Goal: Task Accomplishment & Management: Complete application form

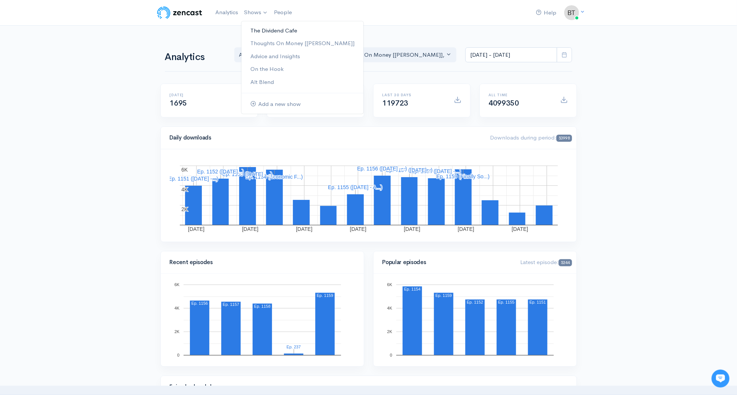
click at [268, 30] on link "The Dividend Cafe" at bounding box center [303, 30] width 122 height 13
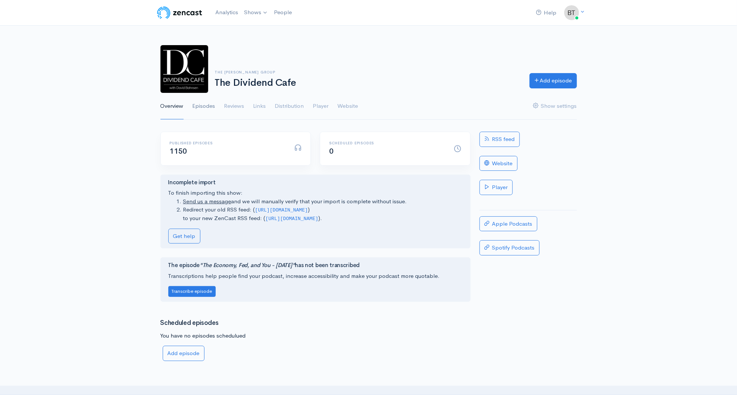
click at [209, 109] on link "Episodes" at bounding box center [204, 106] width 23 height 27
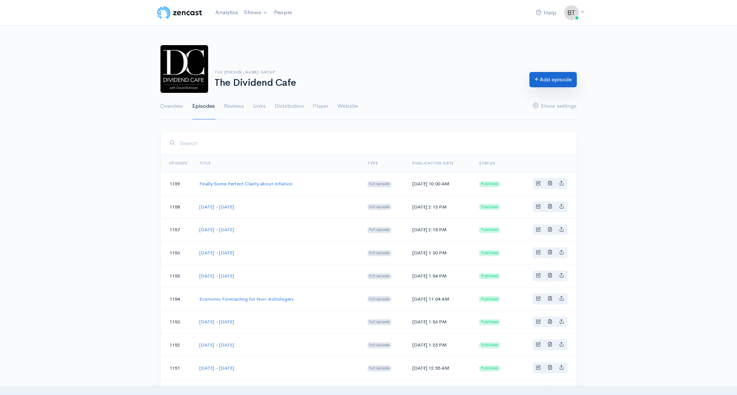
click at [562, 82] on link "Add episode" at bounding box center [553, 79] width 47 height 15
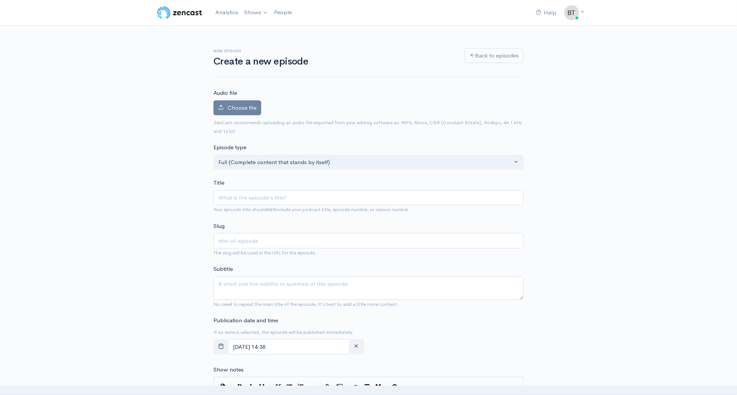
type input "M"
type input "m"
type input "Mon"
type input "mon"
type input "Mond"
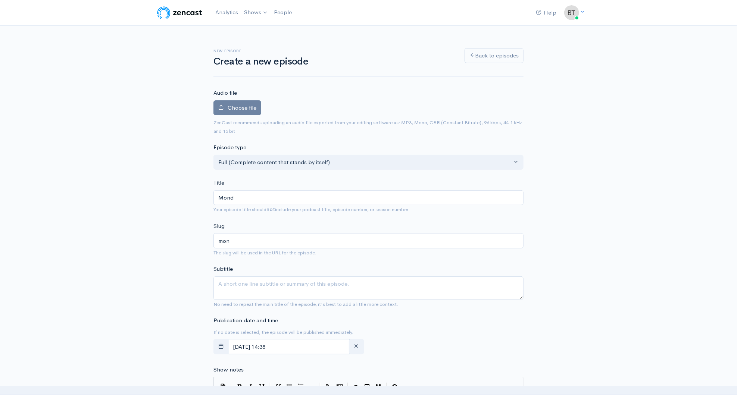
type input "mond"
type input "Monda"
type input "monda"
type input "Monday"
type input "monday"
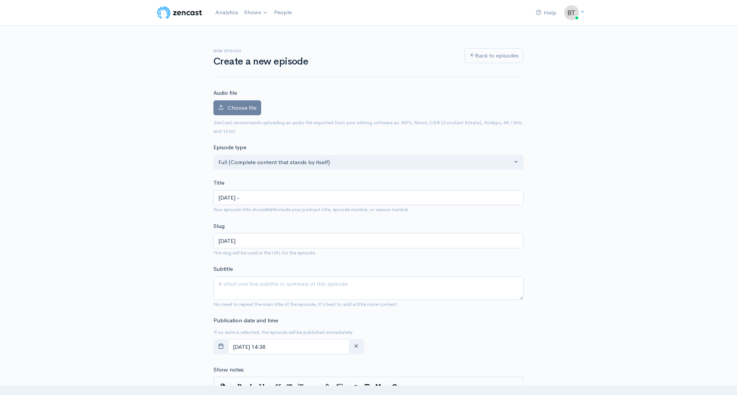
type input "Monday - A"
type input "monday-a"
type input "Monday - Au"
type input "monday-au"
type input "Monday - Aug"
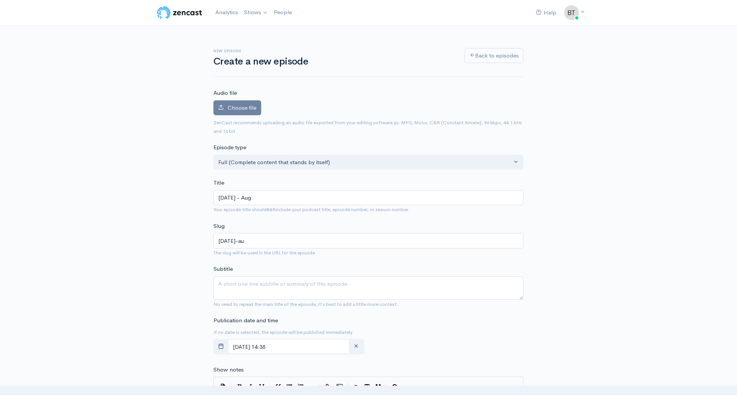
type input "monday-aug"
type input "Monday - Augu"
type input "monday-augu"
type input "Monday - Augus"
type input "monday-augus"
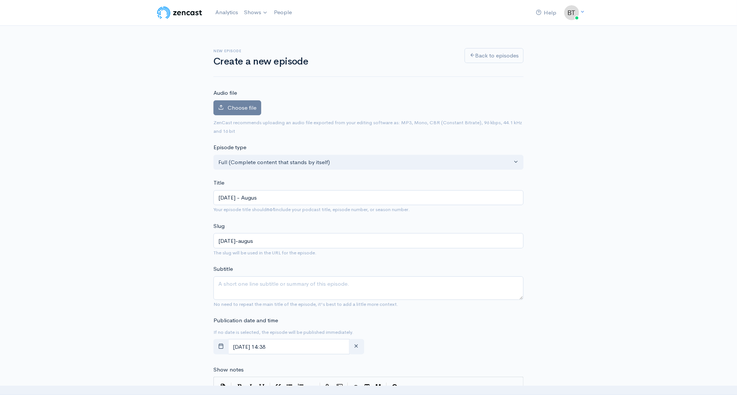
type input "Monday - August"
type input "monday-august"
type input "Monday - August 1"
type input "monday-august-1"
type input "Monday - August 18"
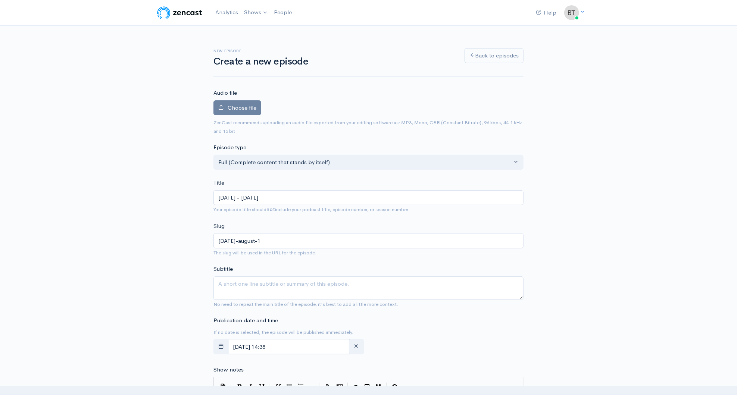
type input "monday-august-18"
type input "Monday - August 18, 2"
type input "monday-august-18-2"
type input "Monday - August 18, 20"
type input "monday-august-18-20"
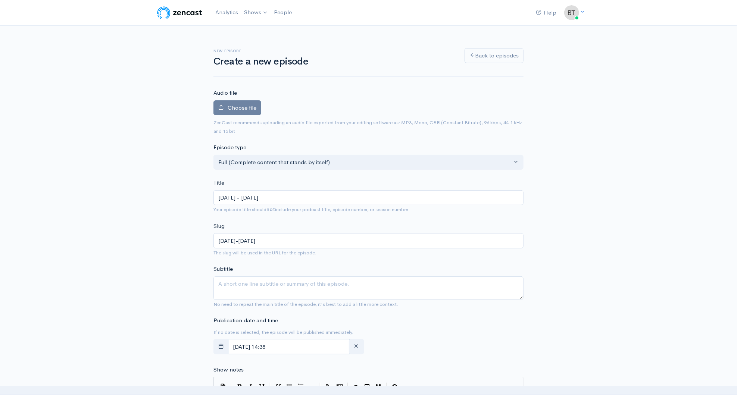
type input "Monday - August 18, 202"
type input "monday-august-18-202"
type input "[DATE] - [DATE]"
type input "[DATE]-[DATE]"
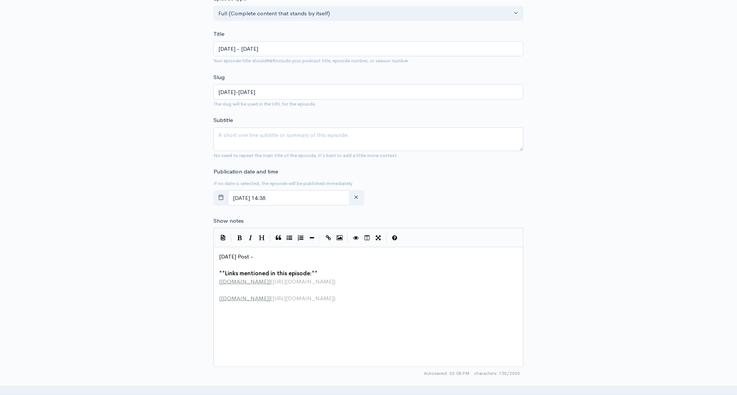
scroll to position [208, 0]
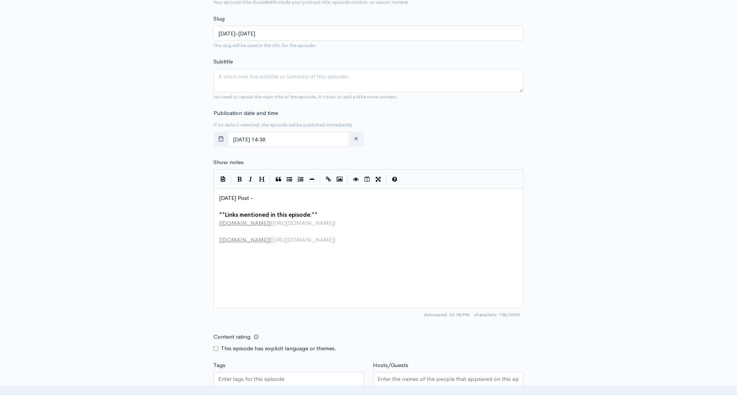
type input "[DATE] - [DATE]"
click at [265, 198] on pre "[DATE] Post -" at bounding box center [371, 198] width 307 height 9
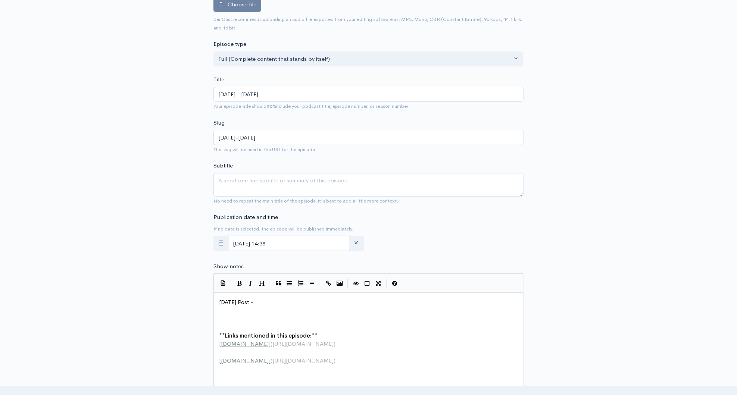
scroll to position [0, 0]
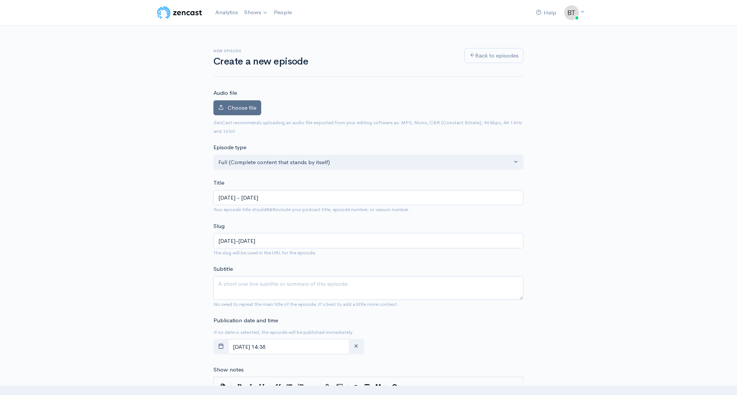
click at [245, 111] on label "Choose file" at bounding box center [238, 107] width 48 height 15
click at [0, 0] on input "Choose file" at bounding box center [0, 0] width 0 height 0
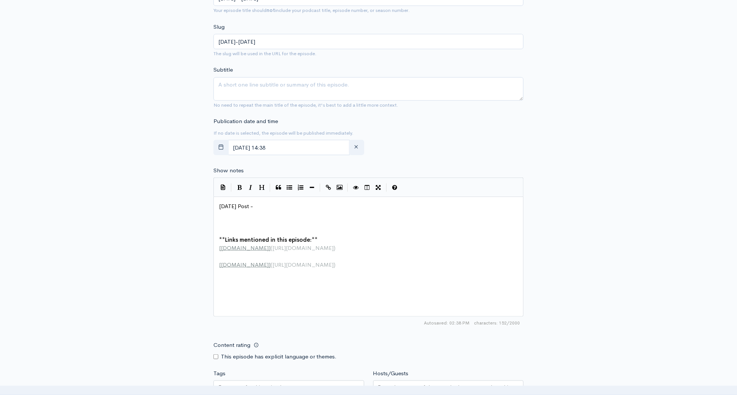
scroll to position [241, 0]
click at [225, 220] on pre "​" at bounding box center [371, 223] width 307 height 9
paste textarea
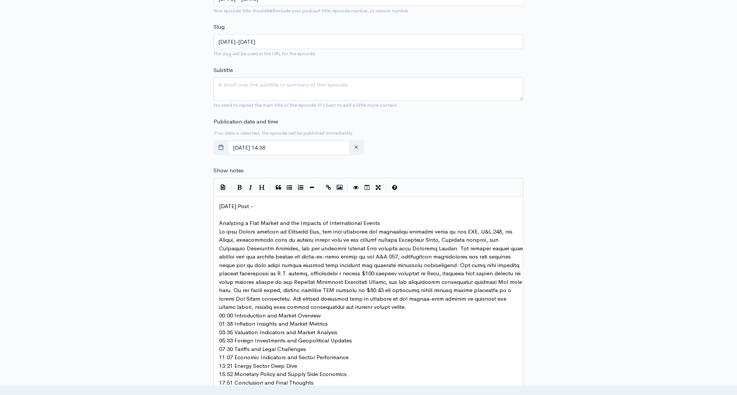
click at [386, 222] on pre "Analyzing a Flat Market and the Impacts of International Events" at bounding box center [371, 223] width 307 height 9
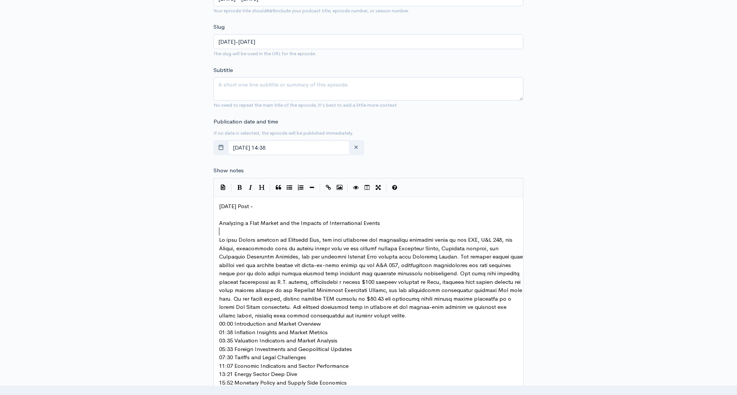
click at [402, 316] on pre at bounding box center [371, 278] width 307 height 84
type textarea "Events"
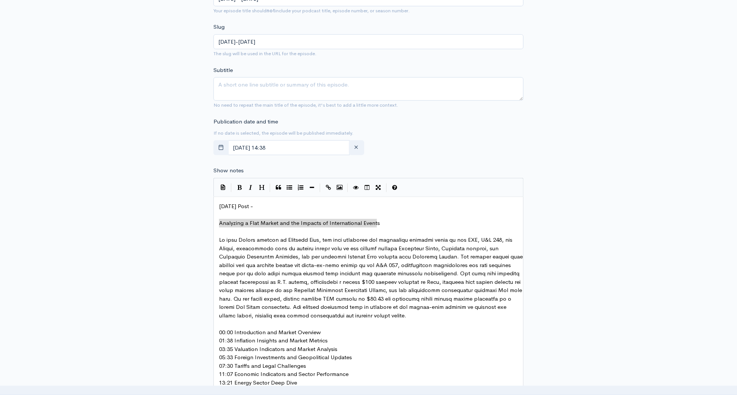
drag, startPoint x: 384, startPoint y: 223, endPoint x: 205, endPoint y: 225, distance: 179.2
type textarea "Analyzing a Flat Market and the Impacts of International Events"
click at [256, 84] on textarea "Subtitle" at bounding box center [369, 89] width 310 height 24
paste textarea "Analyzing a Flat Market and the Impacts of International Events"
type textarea "Analyzing a Flat Market and the Impacts of International Events"
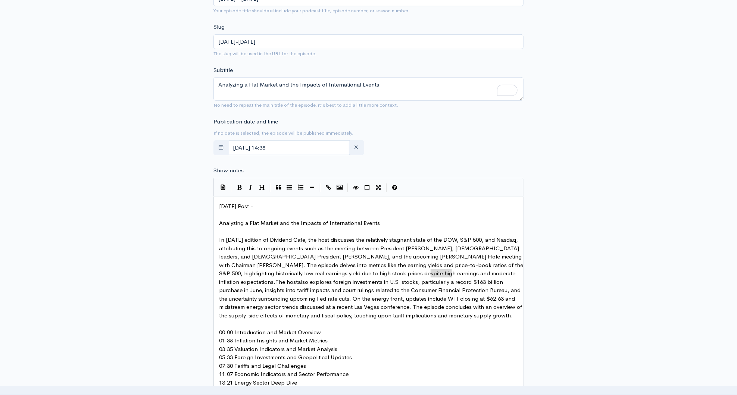
drag, startPoint x: 452, startPoint y: 274, endPoint x: 431, endPoint y: 275, distance: 20.6
type textarea "David"
click at [333, 334] on pre "00:00 Introduction and Market Overview" at bounding box center [371, 333] width 307 height 9
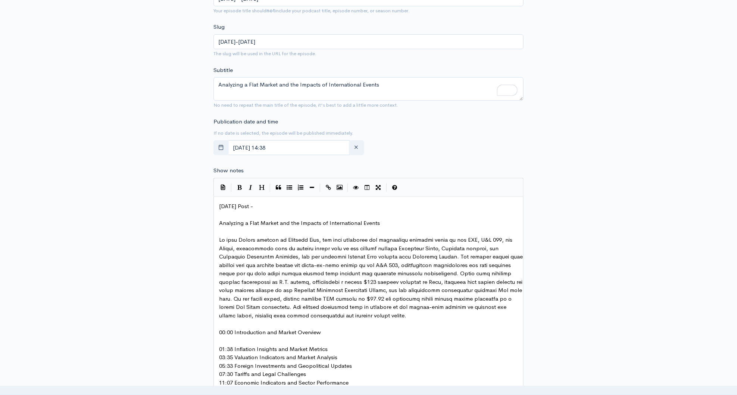
click at [334, 349] on pre "01:38 Inflation Insights and Market Metrics" at bounding box center [371, 349] width 307 height 9
click at [343, 362] on pre "03:35 Valuation Indicators and Market Analysis" at bounding box center [371, 366] width 307 height 9
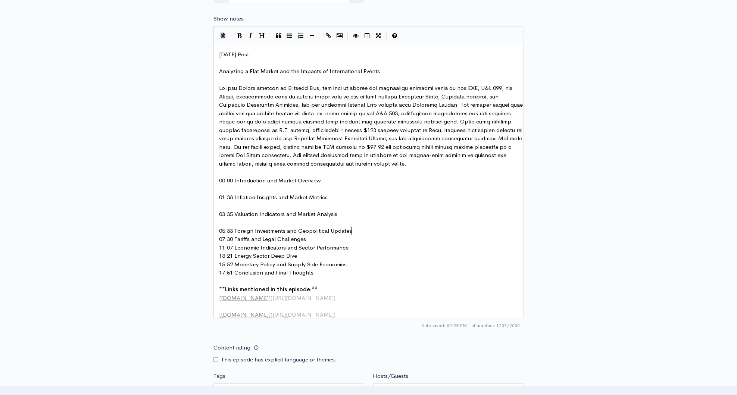
click at [362, 229] on pre "05:33 Foreign Investments and Geopolitical Updates" at bounding box center [371, 231] width 307 height 9
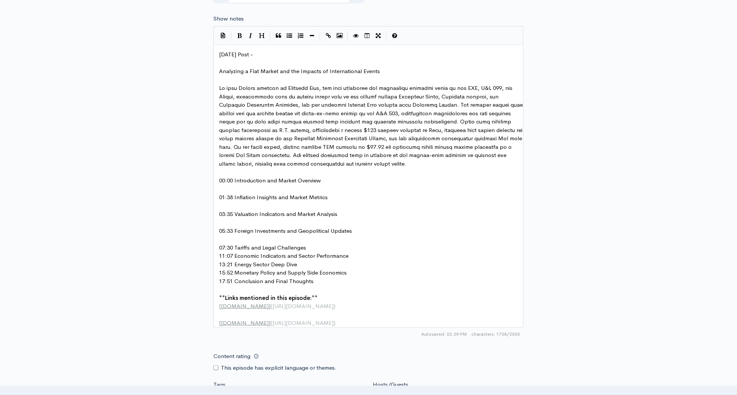
drag, startPoint x: 317, startPoint y: 246, endPoint x: 323, endPoint y: 246, distance: 5.6
click at [317, 246] on pre "07:30 Tariffs and Legal Challenges" at bounding box center [371, 248] width 307 height 9
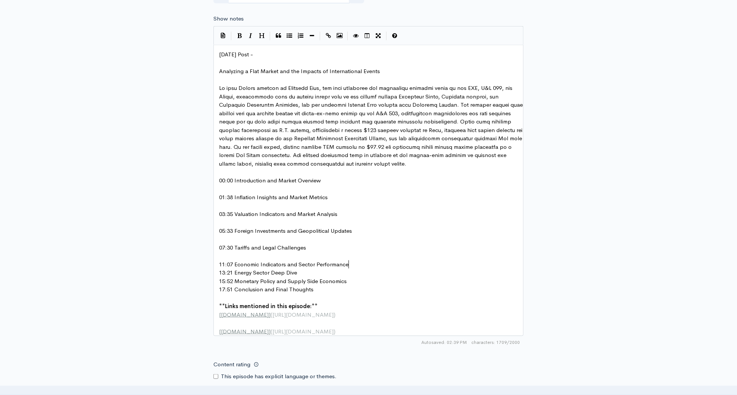
click at [358, 265] on pre "11:07 Economic Indicators and Sector Performance" at bounding box center [371, 265] width 307 height 9
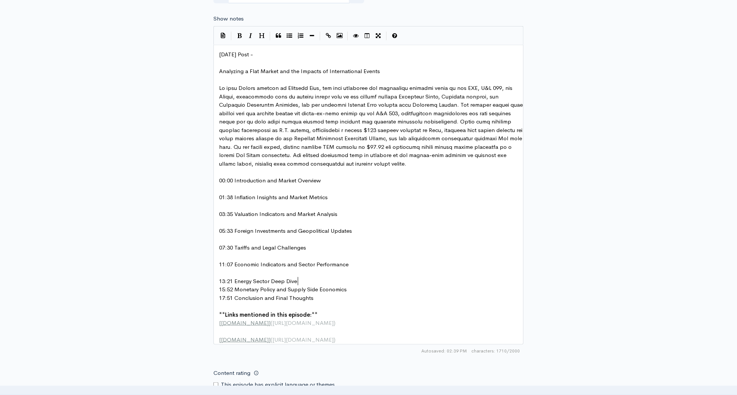
click at [312, 280] on pre "13:21 Energy Sector Deep Dive" at bounding box center [371, 281] width 307 height 9
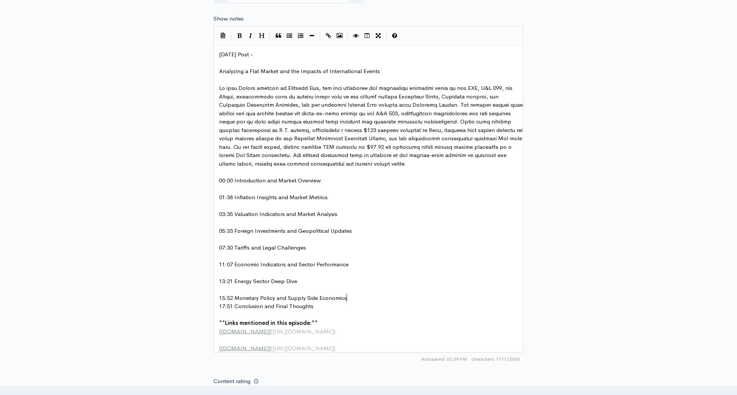
click at [354, 299] on pre "15:52 Monetary Policy and Supply Side Economics" at bounding box center [371, 298] width 307 height 9
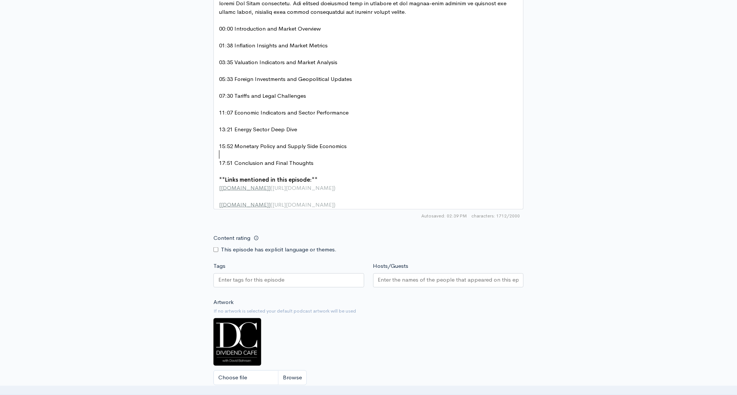
scroll to position [550, 0]
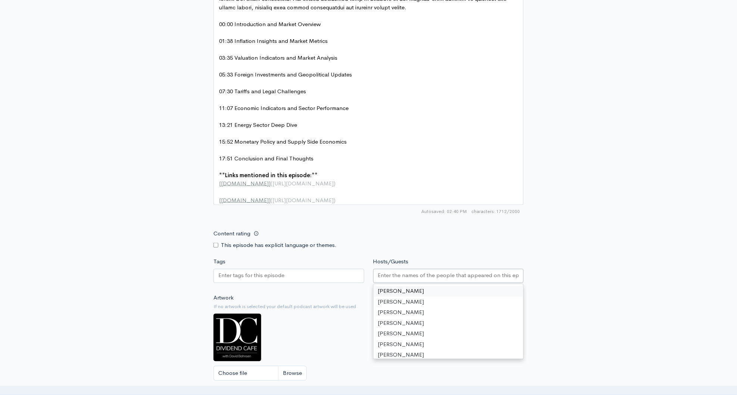
click at [435, 280] on input "Hosts/Guests" at bounding box center [448, 276] width 141 height 9
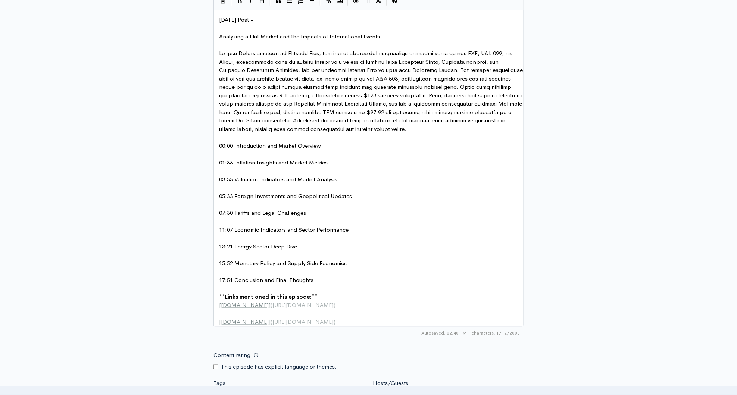
scroll to position [365, 0]
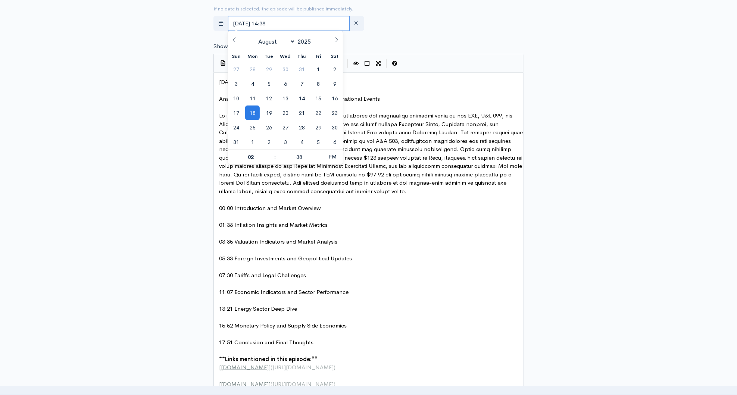
click at [309, 18] on input "[DATE] 14:38" at bounding box center [289, 23] width 122 height 15
click at [267, 116] on span "19" at bounding box center [269, 113] width 15 height 15
type input "August, 19 2025 14:38"
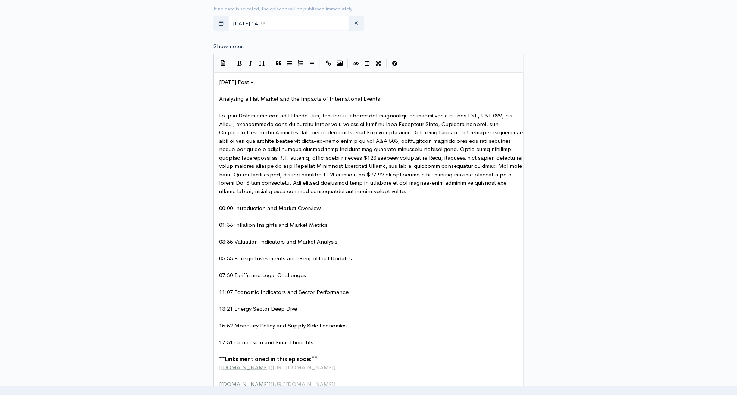
click at [615, 88] on div "New episode Create a new episode Back to episodes Audio file Choose file DC MON…" at bounding box center [368, 150] width 737 height 980
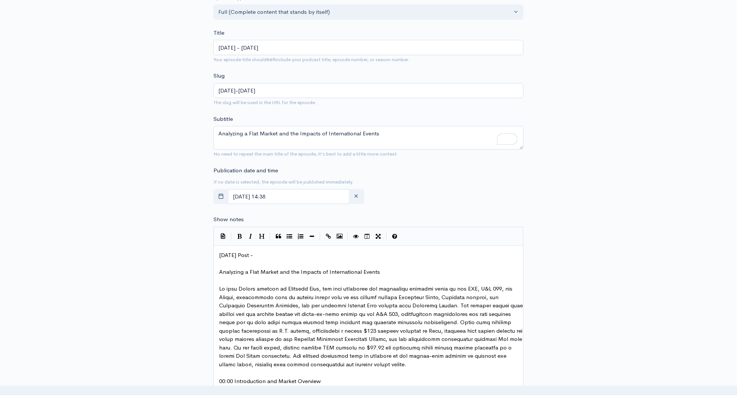
scroll to position [196, 0]
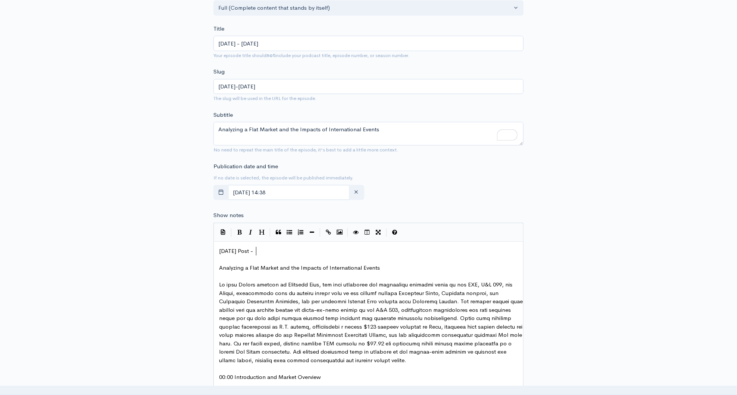
click at [271, 252] on pre "[DATE] Post -" at bounding box center [371, 251] width 307 height 9
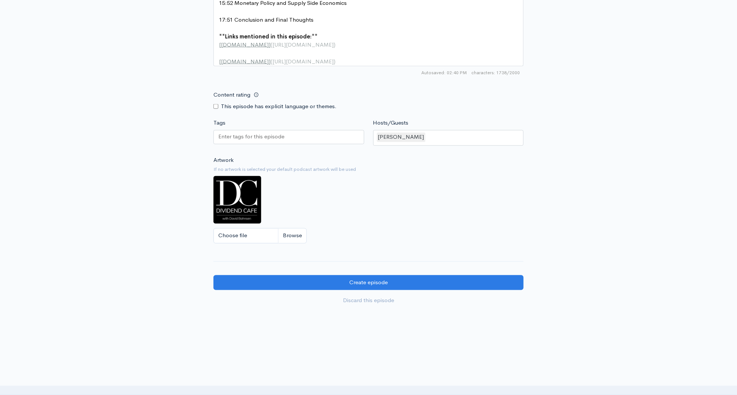
scroll to position [712, 0]
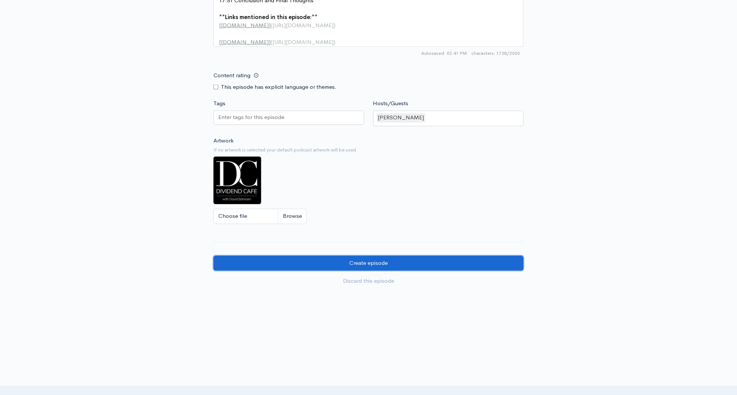
click at [399, 265] on input "Create episode" at bounding box center [369, 263] width 310 height 15
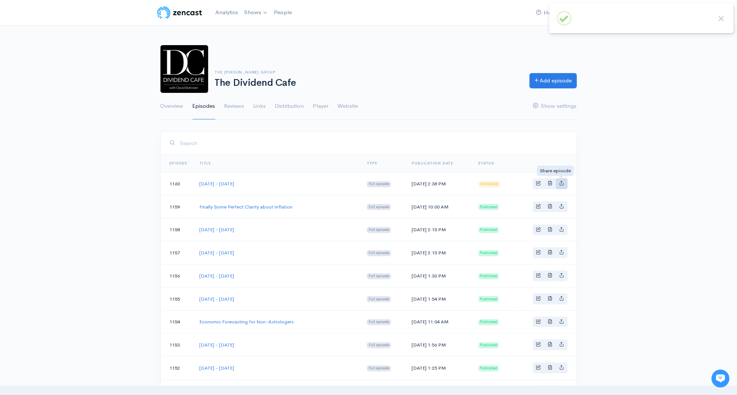
click at [563, 185] on icon "Basic example" at bounding box center [562, 183] width 5 height 5
type input "https://podcast.dividendcafe.com/episodes/monday-august-18-2025"
type input "https://dts.podtrac.com/redirect.mp3/media.zencast.fm/the-dividend-cafe-1/6e929…"
type input "<iframe src='https://share.zencast.fm/embed/episode/6e929b94-0891-4b2e-ac1a-c29…"
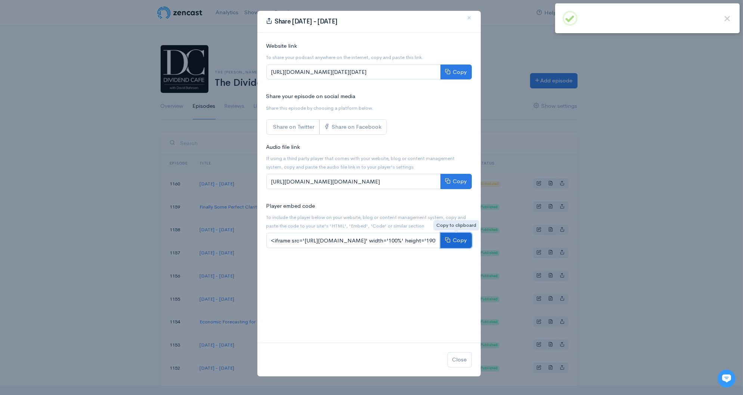
click at [459, 243] on button "Copy" at bounding box center [455, 240] width 31 height 15
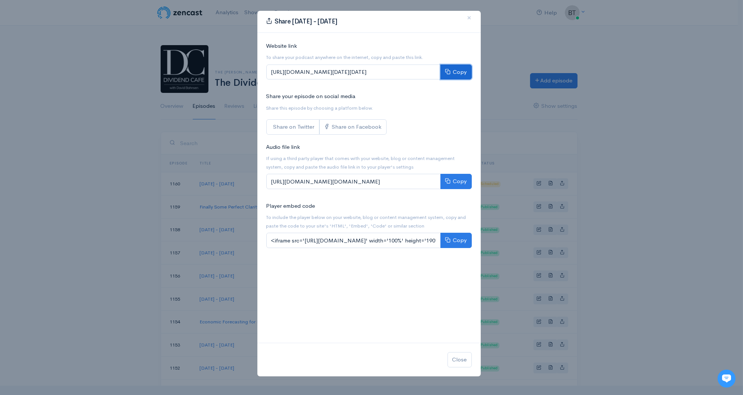
click at [456, 74] on button "Copy" at bounding box center [455, 72] width 31 height 15
click at [470, 18] on span "×" at bounding box center [469, 17] width 4 height 11
click at [470, 18] on div "Share Monday - August 18, 2025 × Website link To share your podcast anywhere on…" at bounding box center [369, 193] width 224 height 367
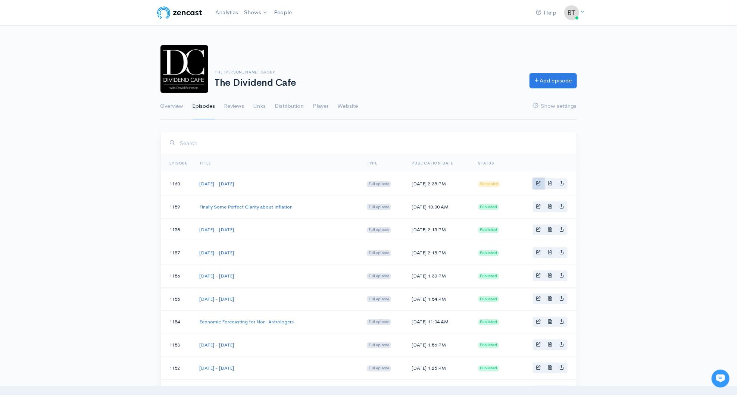
click at [539, 185] on span "Basic example" at bounding box center [538, 183] width 5 height 5
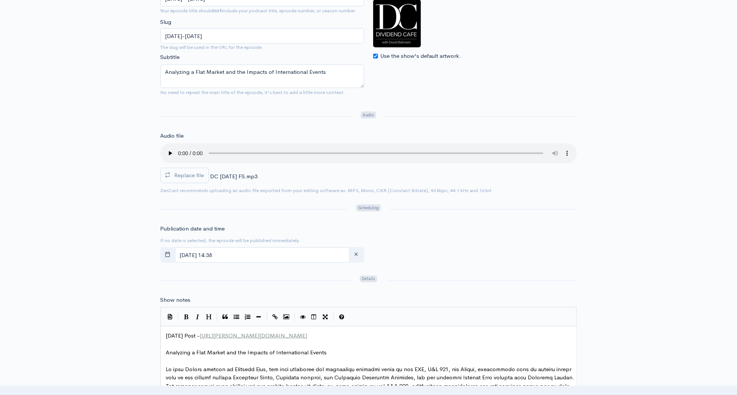
scroll to position [187, 0]
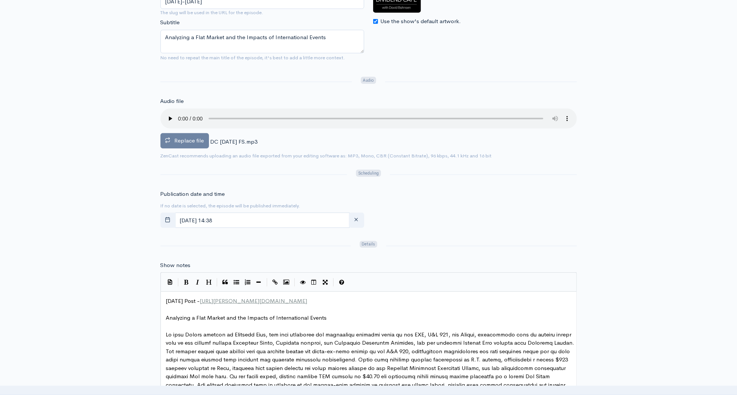
click at [176, 146] on label "Replace file" at bounding box center [185, 140] width 49 height 15
click at [0, 0] on input "Replace file" at bounding box center [0, 0] width 0 height 0
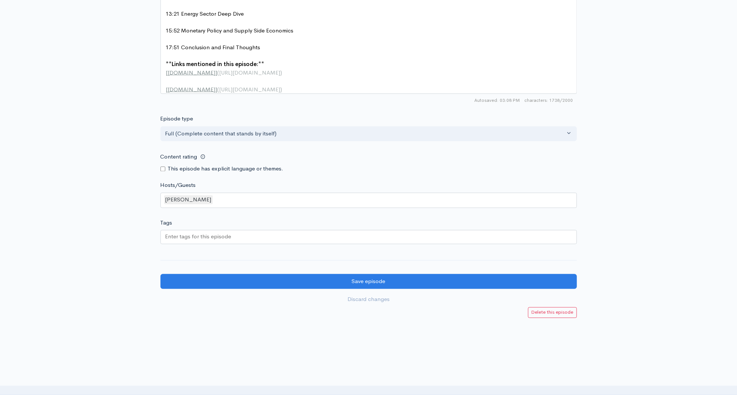
scroll to position [706, 0]
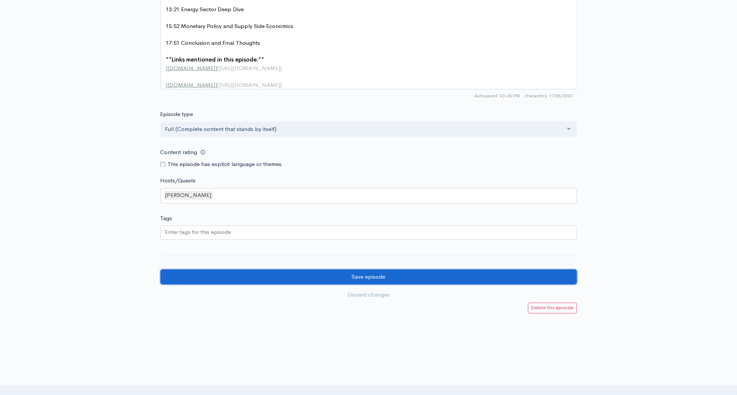
click at [428, 285] on input "Save episode" at bounding box center [369, 277] width 417 height 15
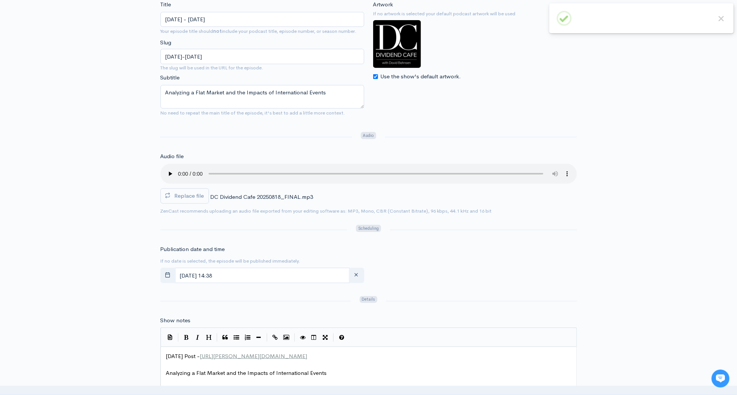
scroll to position [136, 0]
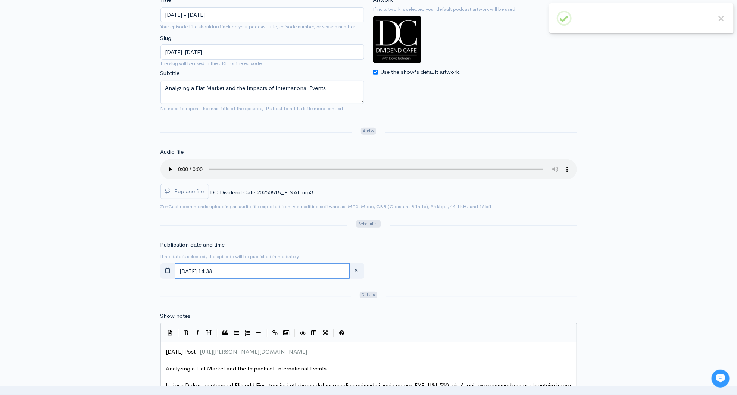
click at [255, 274] on input "August, 19 2025 14:38" at bounding box center [262, 271] width 175 height 15
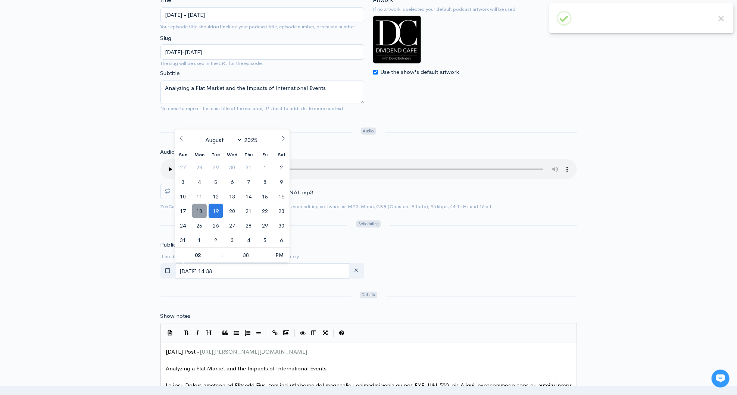
click at [197, 211] on span "18" at bounding box center [199, 211] width 15 height 15
type input "[DATE] 14:38"
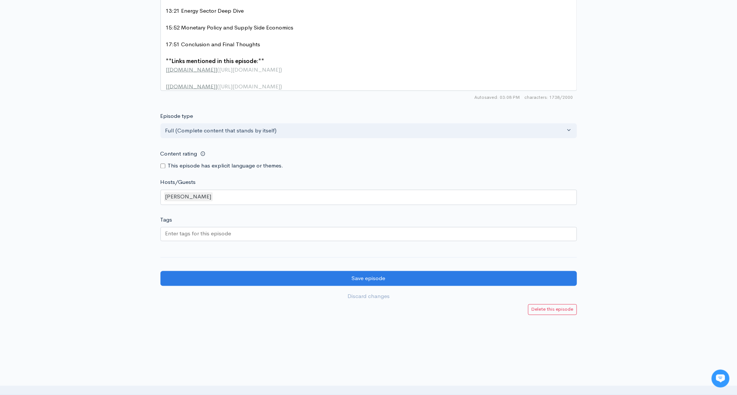
scroll to position [708, 0]
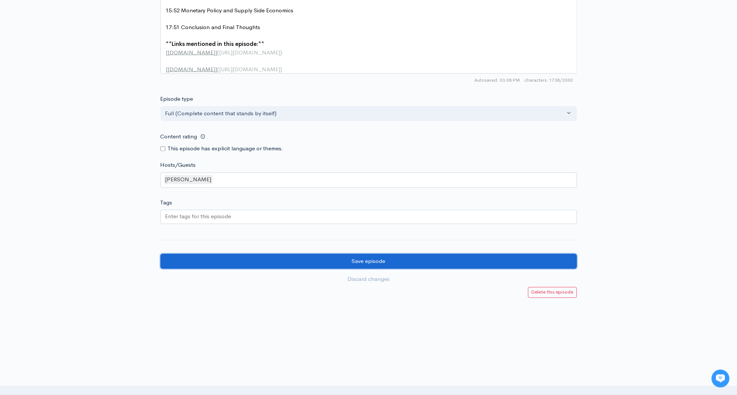
click at [369, 265] on input "Save episode" at bounding box center [369, 261] width 417 height 15
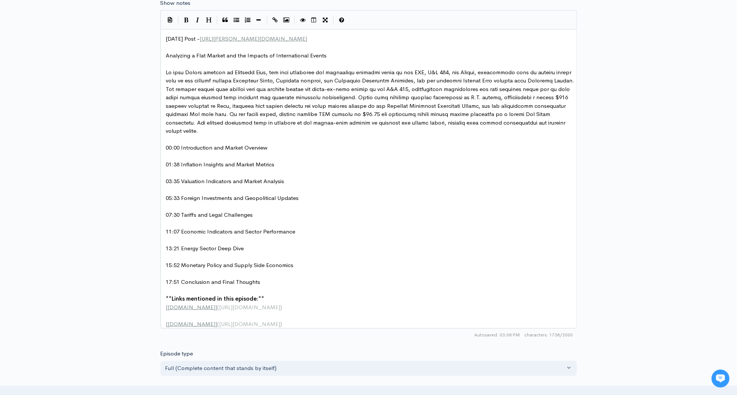
scroll to position [454, 0]
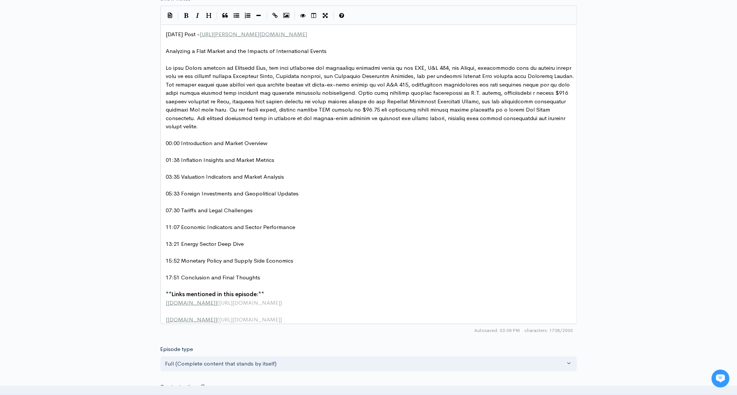
click at [79, 10] on div "Title [DATE] - [DATE] Your episode title should not include your podcast title,…" at bounding box center [368, 113] width 737 height 871
